Goal: Check status: Check status

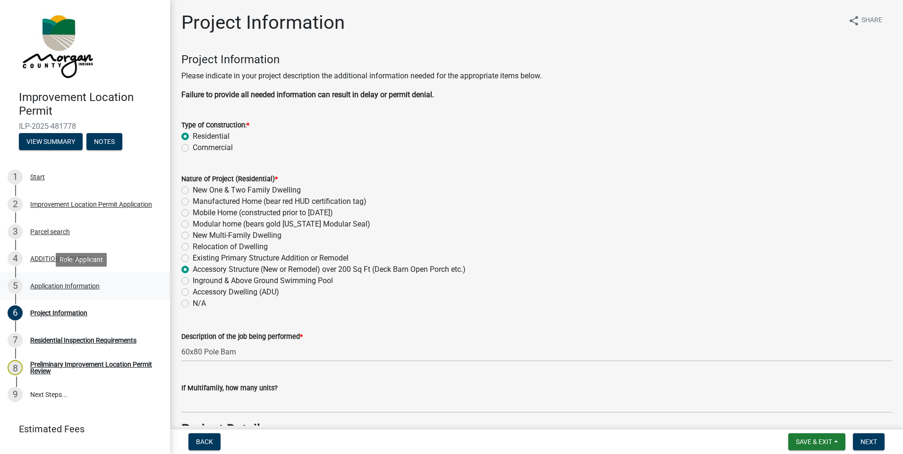
click at [56, 284] on div "Application Information" at bounding box center [64, 286] width 69 height 7
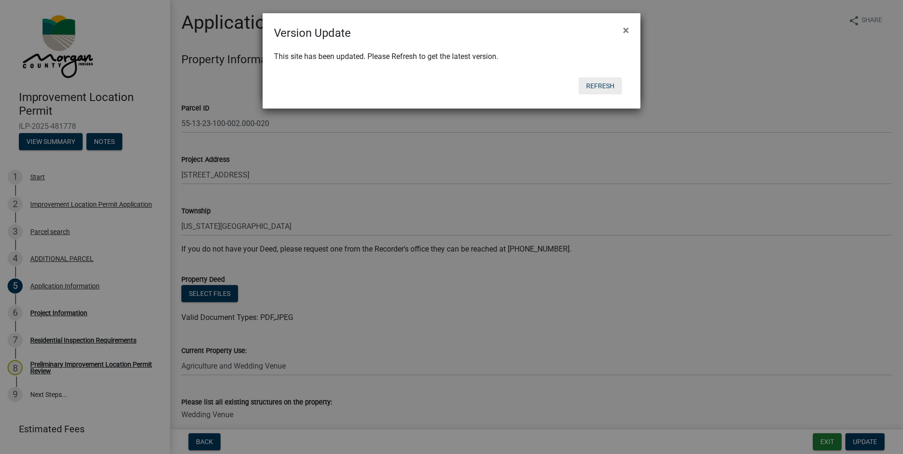
click at [602, 89] on button "Refresh" at bounding box center [599, 85] width 43 height 17
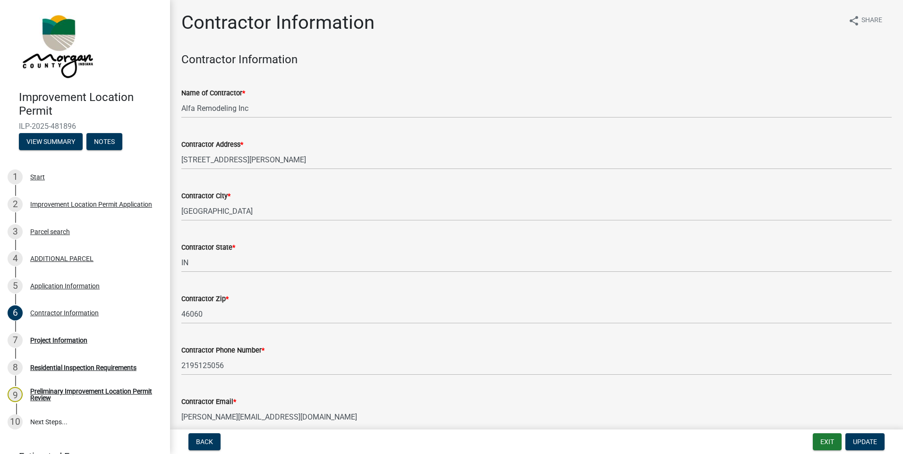
scroll to position [45, 0]
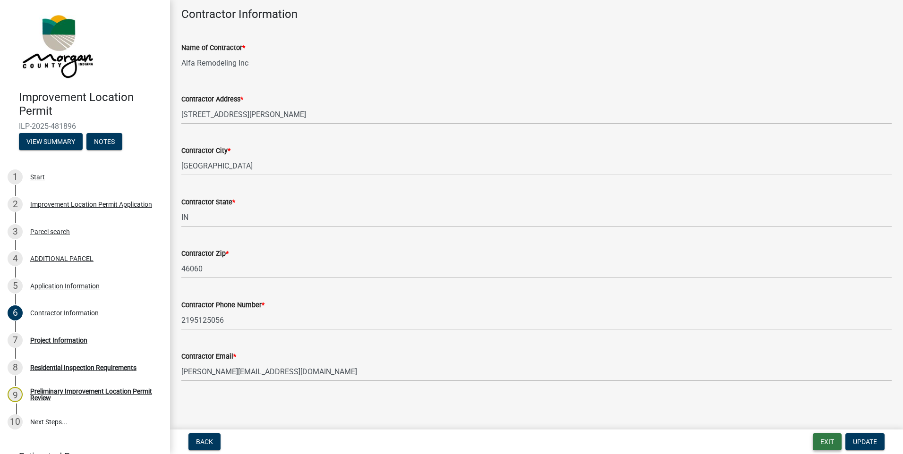
click at [825, 437] on button "Exit" at bounding box center [827, 441] width 29 height 17
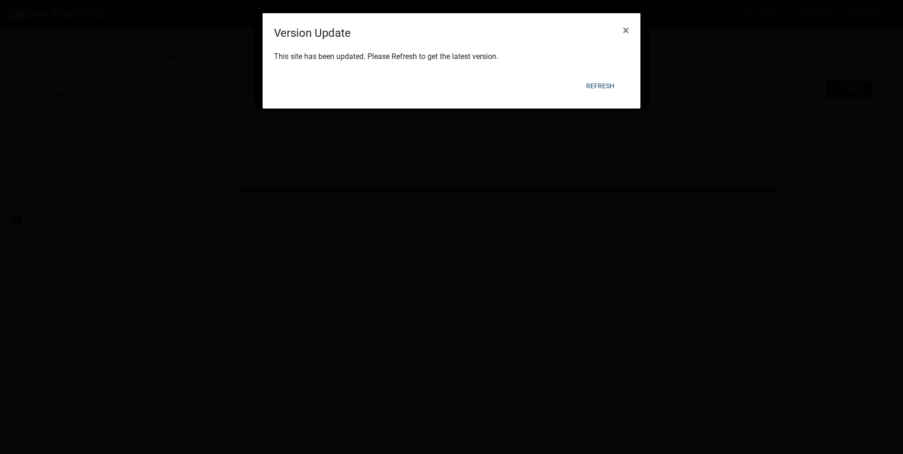
select select "3: 100"
click at [607, 87] on button "Refresh" at bounding box center [599, 85] width 43 height 17
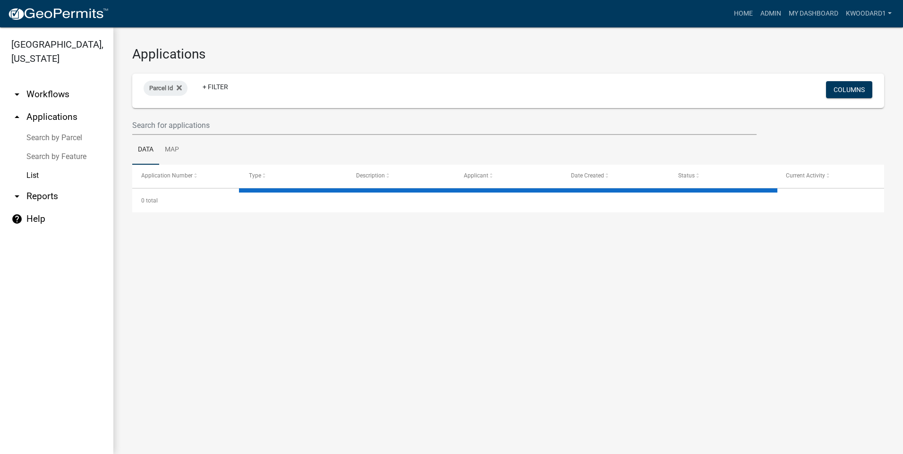
select select "3: 100"
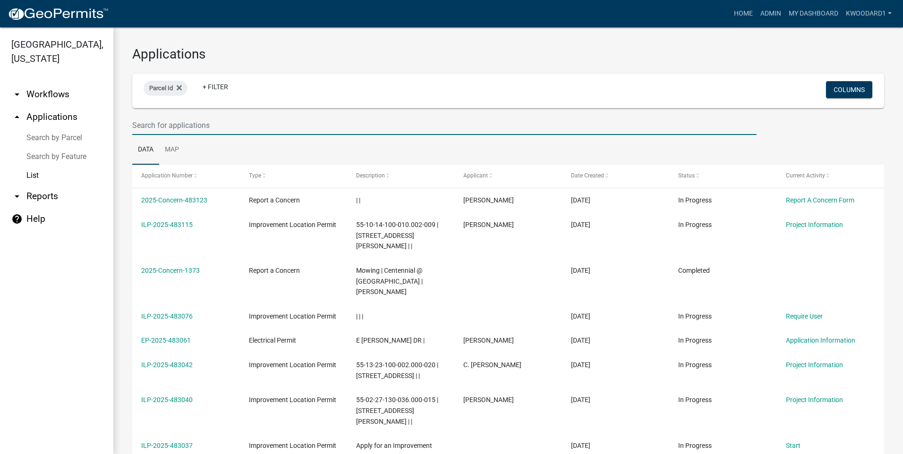
click at [173, 120] on input "text" at bounding box center [444, 125] width 624 height 19
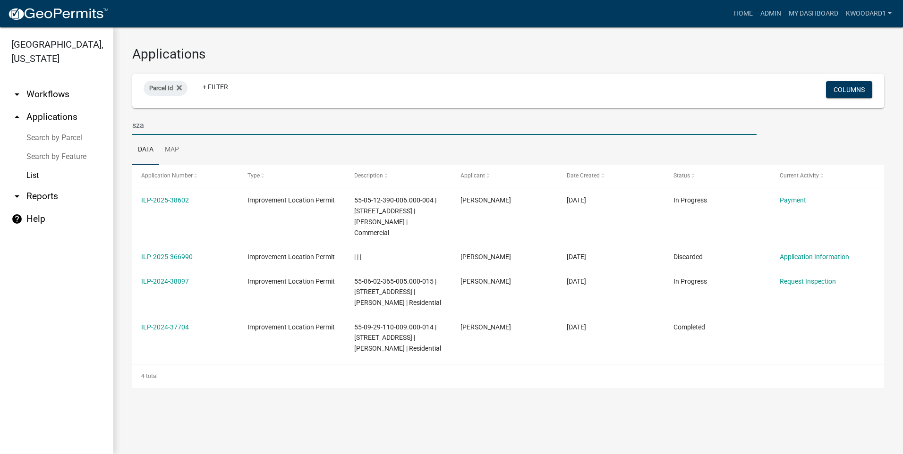
drag, startPoint x: 161, startPoint y: 127, endPoint x: 115, endPoint y: 119, distance: 47.3
click at [116, 122] on div "Applications Parcel Id + Filter Columns sza Data Map Application Number Type De…" at bounding box center [507, 217] width 789 height 380
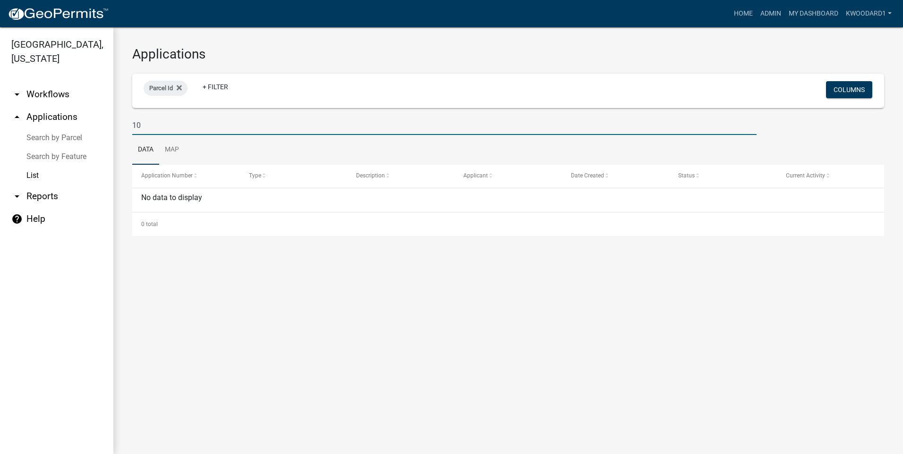
type input "1"
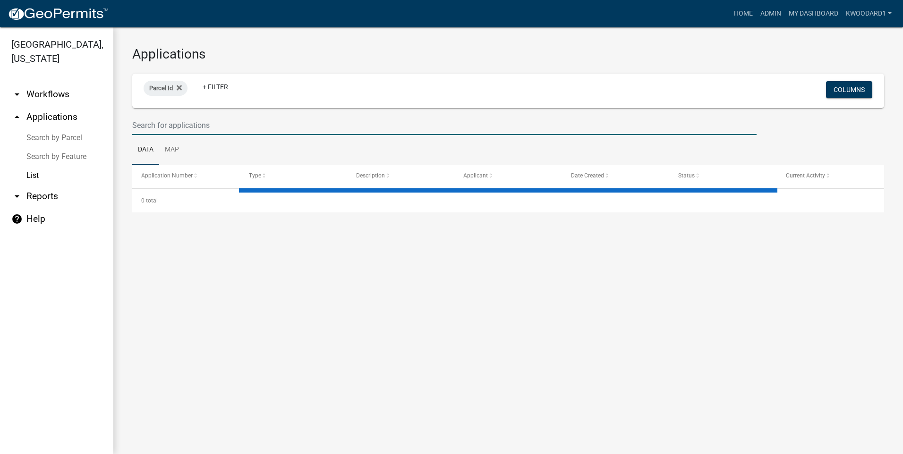
select select "3: 100"
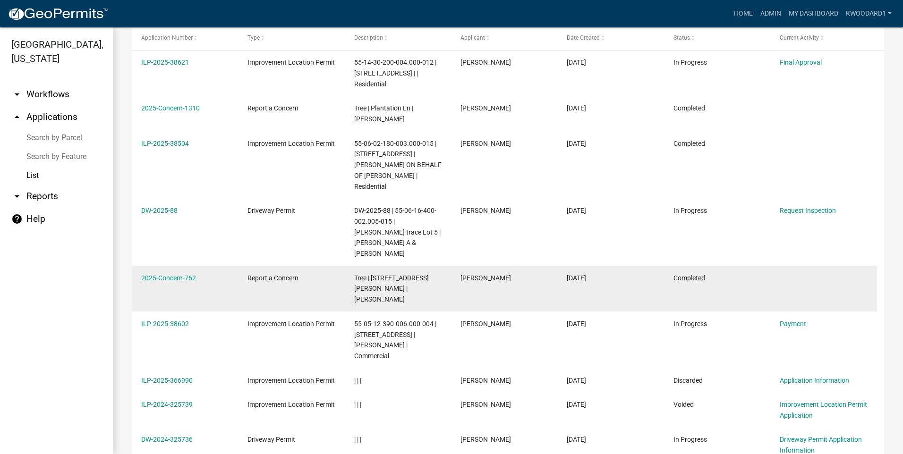
scroll to position [142, 0]
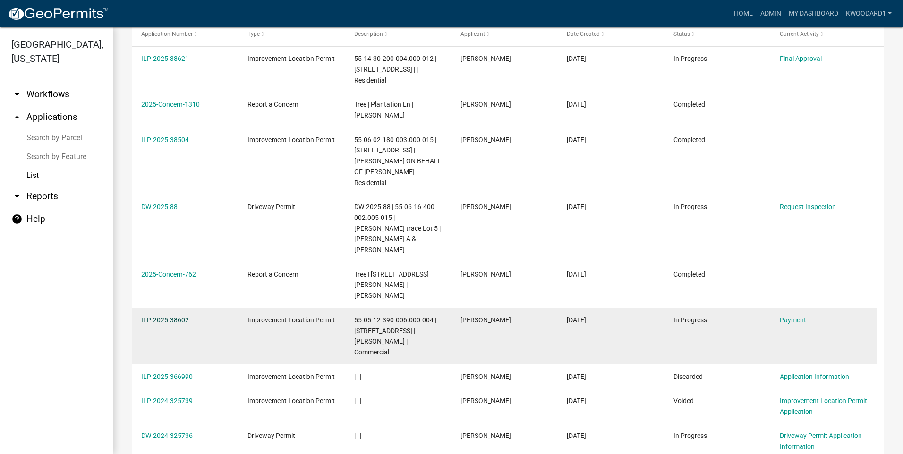
type input "[PERSON_NAME]"
click at [160, 316] on link "ILP-2025-38602" at bounding box center [165, 320] width 48 height 8
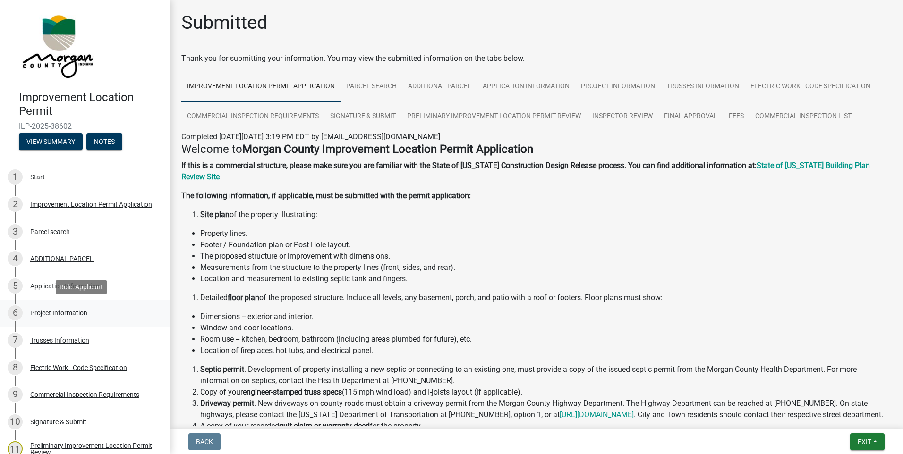
click at [47, 310] on div "Project Information" at bounding box center [58, 313] width 57 height 7
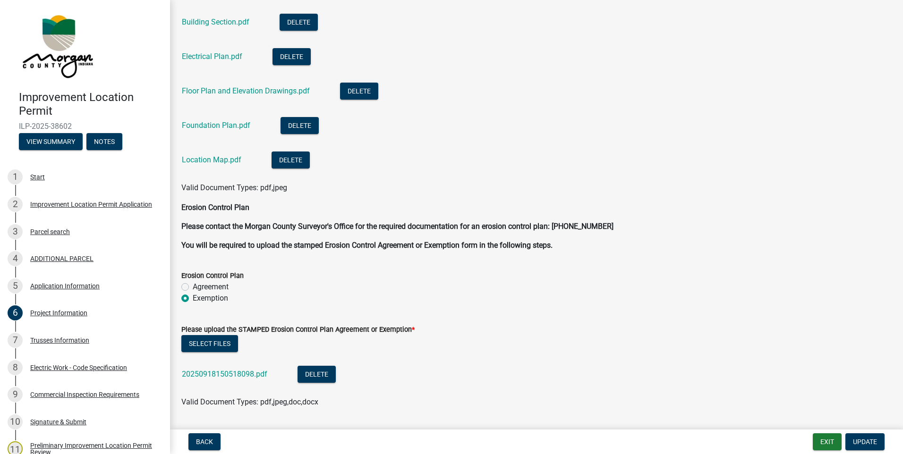
scroll to position [2314, 0]
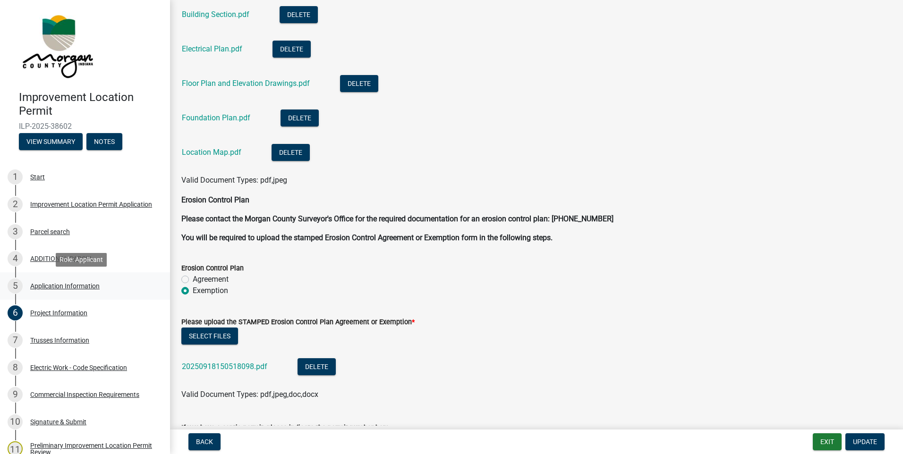
click at [69, 287] on div "Application Information" at bounding box center [64, 286] width 69 height 7
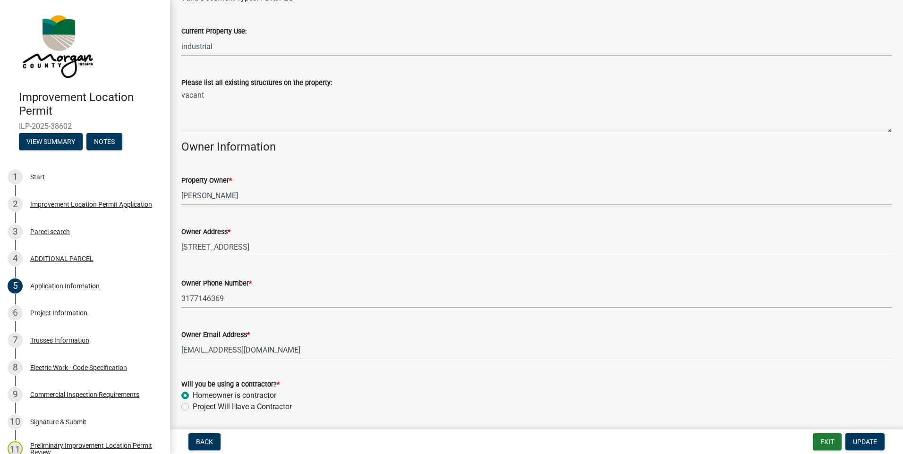
scroll to position [331, 0]
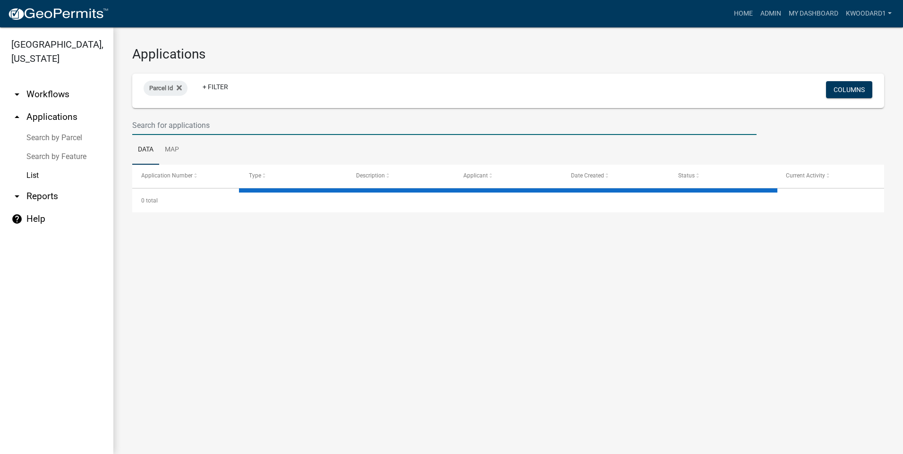
click at [175, 127] on input "text" at bounding box center [444, 125] width 624 height 19
select select "3: 100"
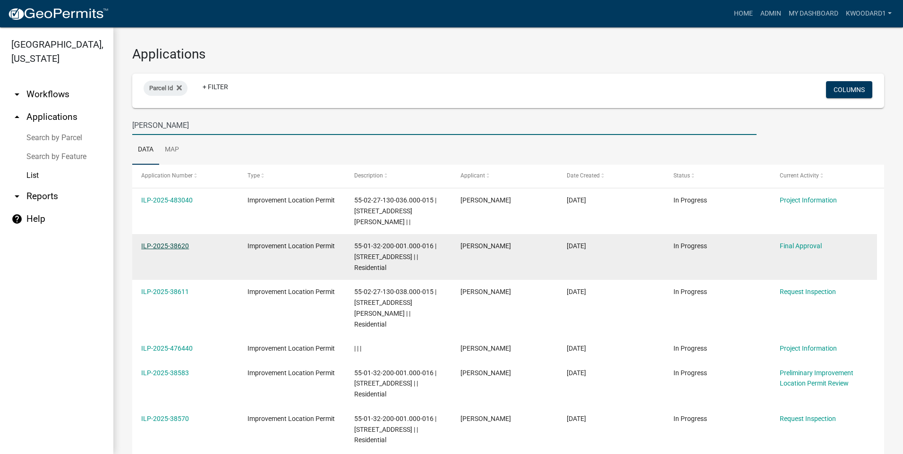
type input "[PERSON_NAME]"
click at [143, 242] on link "ILP-2025-38620" at bounding box center [165, 246] width 48 height 8
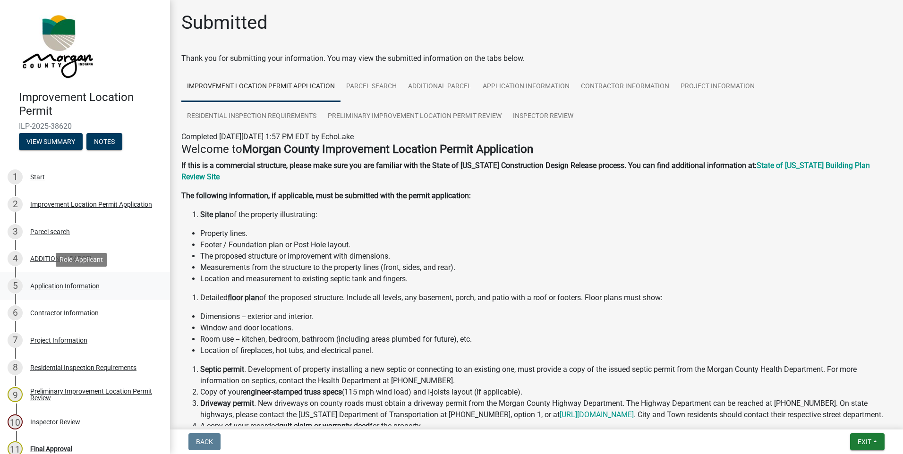
click at [61, 284] on div "Application Information" at bounding box center [64, 286] width 69 height 7
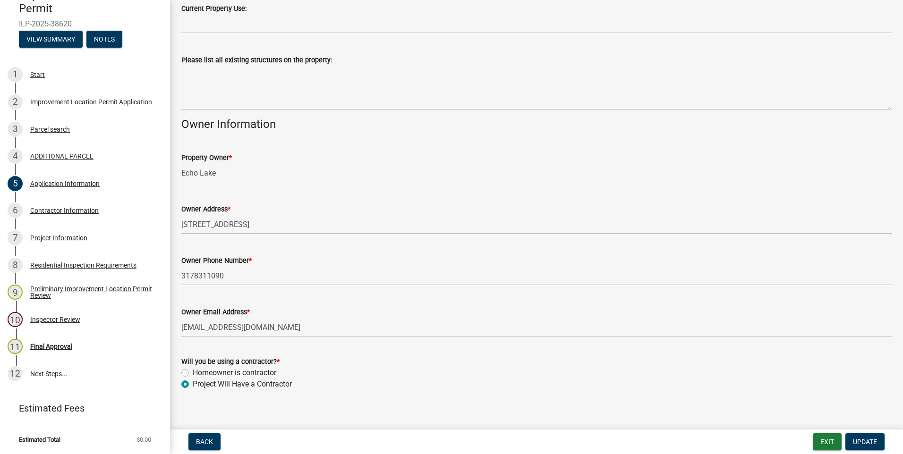
scroll to position [378, 0]
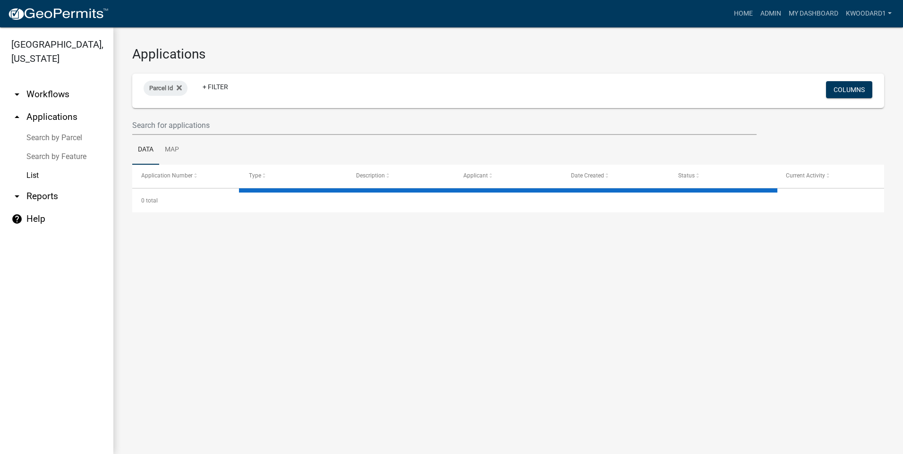
select select "3: 100"
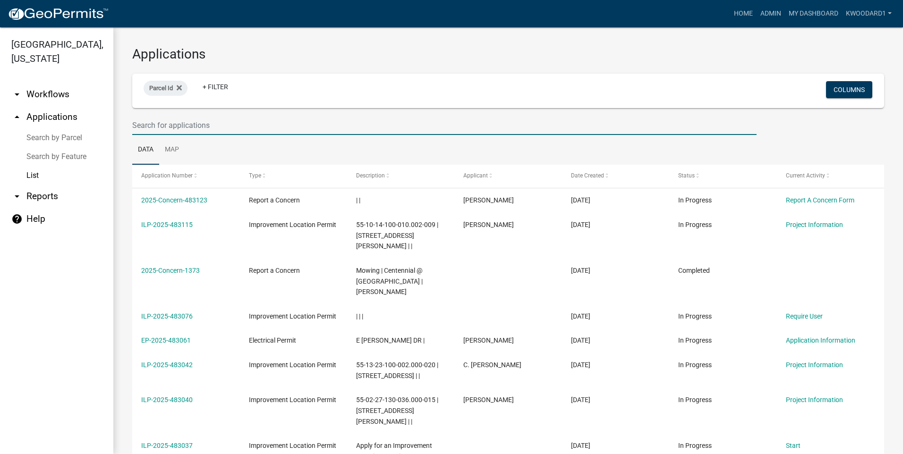
click at [162, 129] on input "text" at bounding box center [444, 125] width 624 height 19
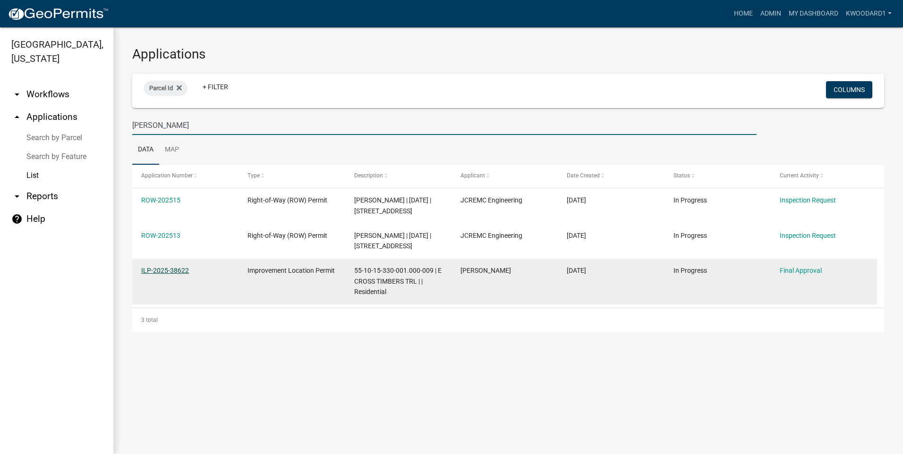
type input "[PERSON_NAME]"
click at [174, 274] on link "ILP-2025-38622" at bounding box center [165, 271] width 48 height 8
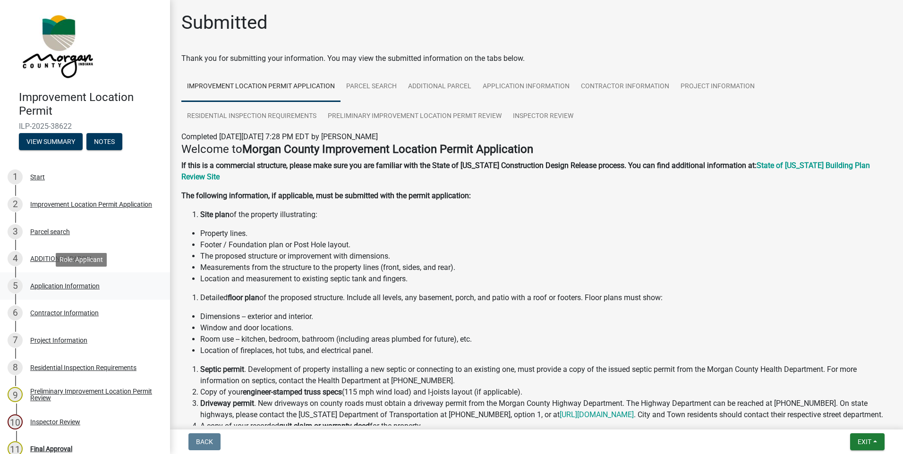
click at [81, 283] on div "Application Information" at bounding box center [64, 286] width 69 height 7
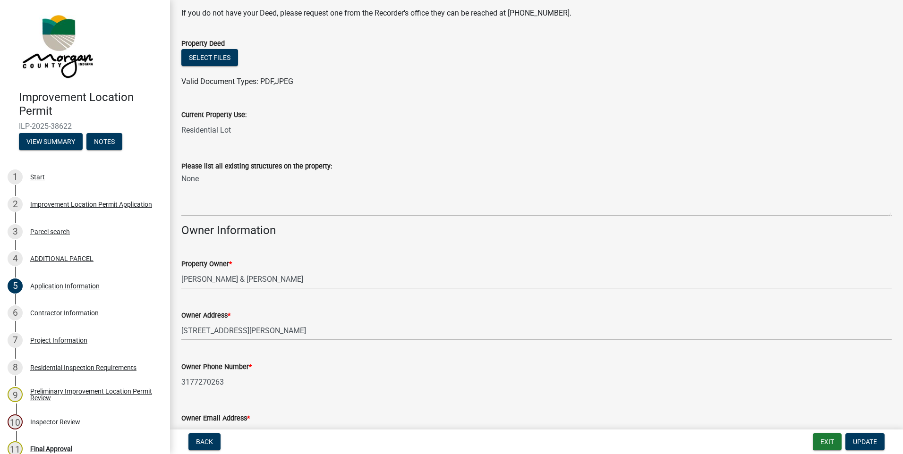
scroll to position [331, 0]
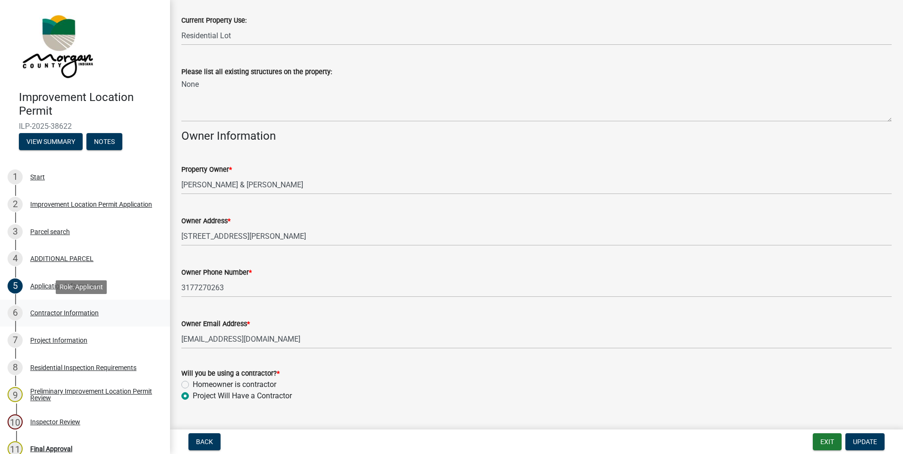
click at [65, 315] on div "Contractor Information" at bounding box center [64, 313] width 68 height 7
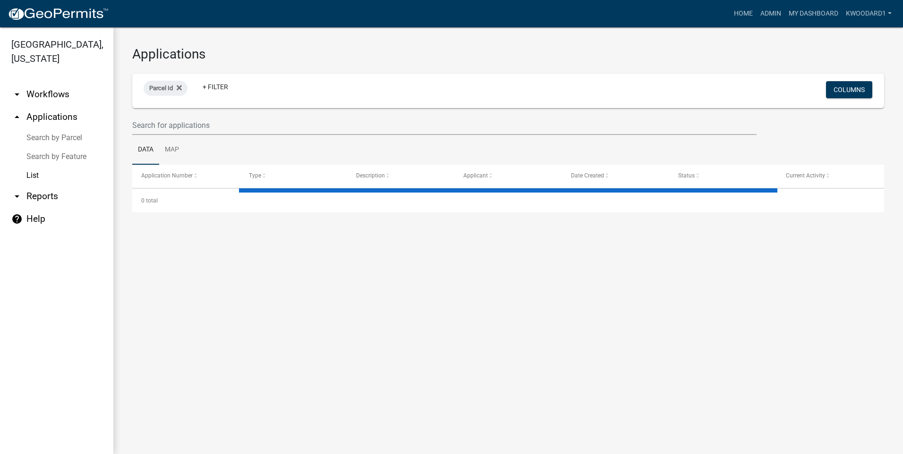
select select "3: 100"
